Goal: Information Seeking & Learning: Check status

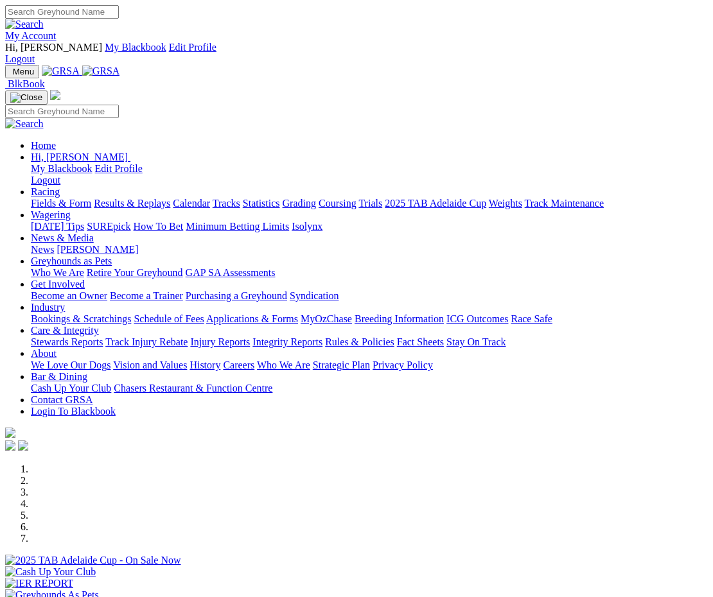
scroll to position [702, 0]
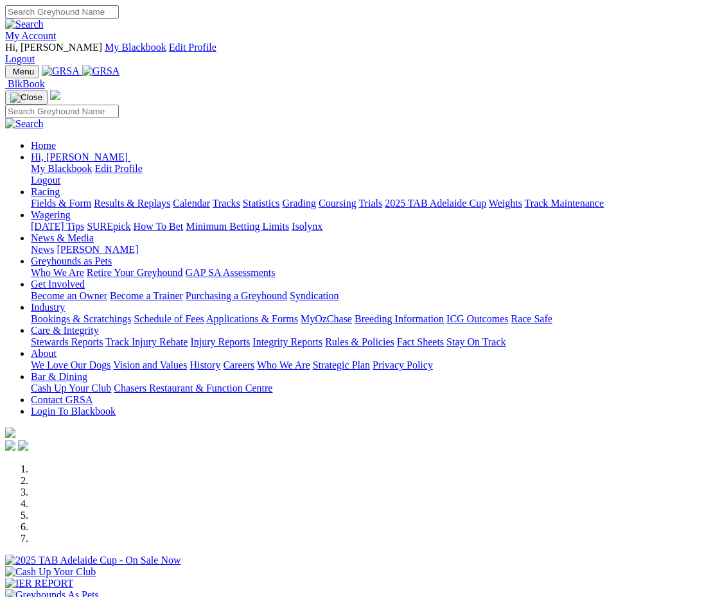
scroll to position [961, 0]
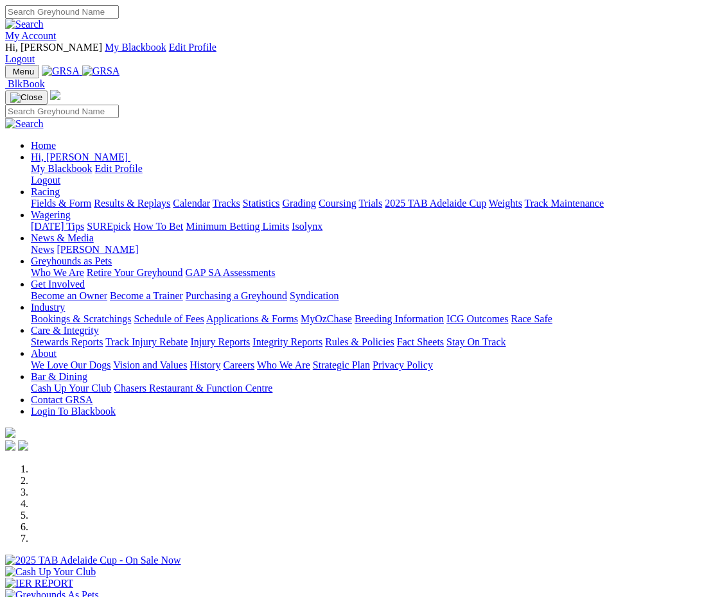
scroll to position [961, 0]
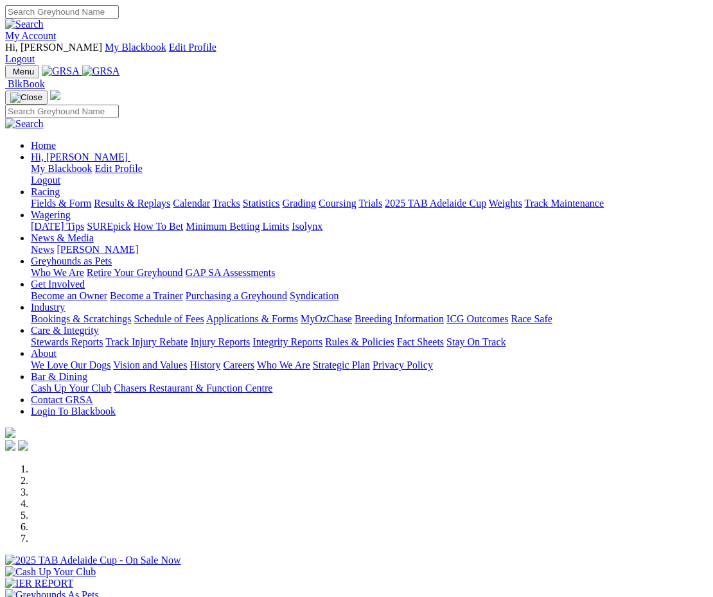
scroll to position [961, 0]
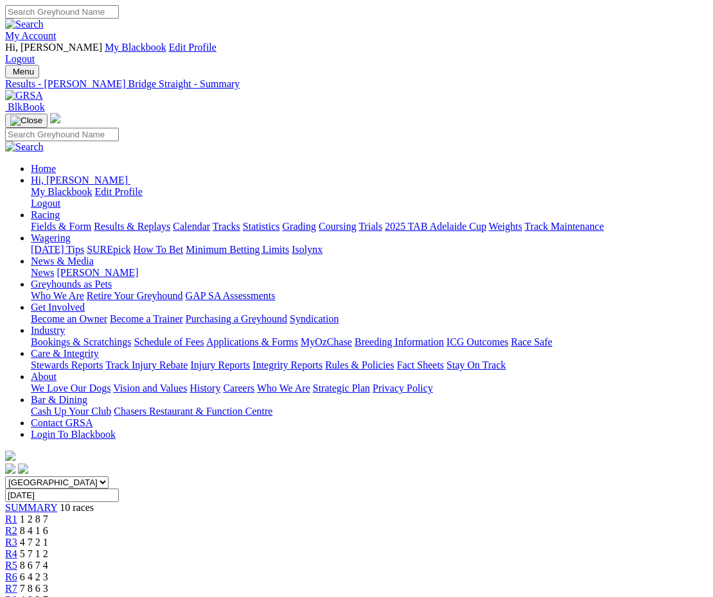
click at [48, 514] on span "1 2 8 7" at bounding box center [34, 519] width 28 height 11
